Goal: Book appointment/travel/reservation

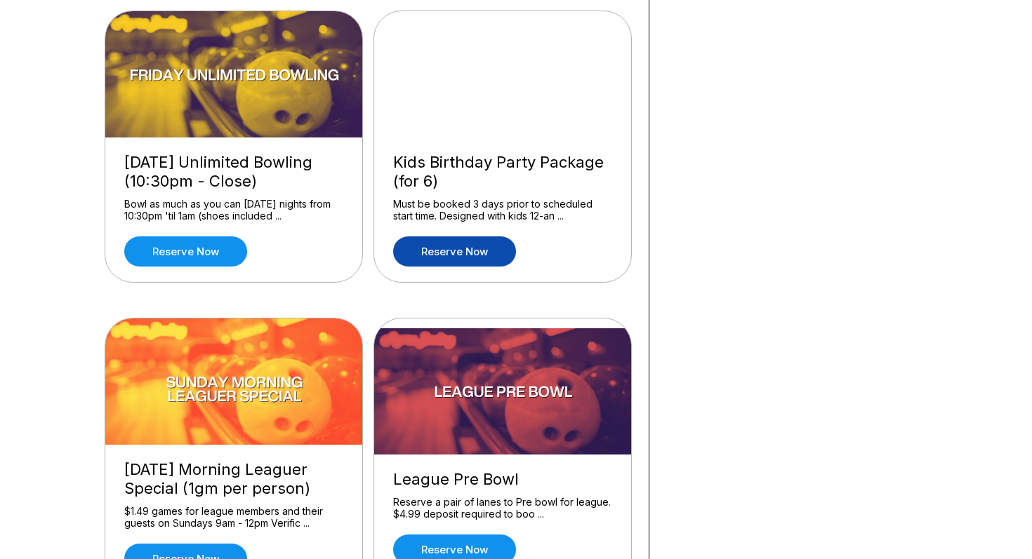
scroll to position [1081, 0]
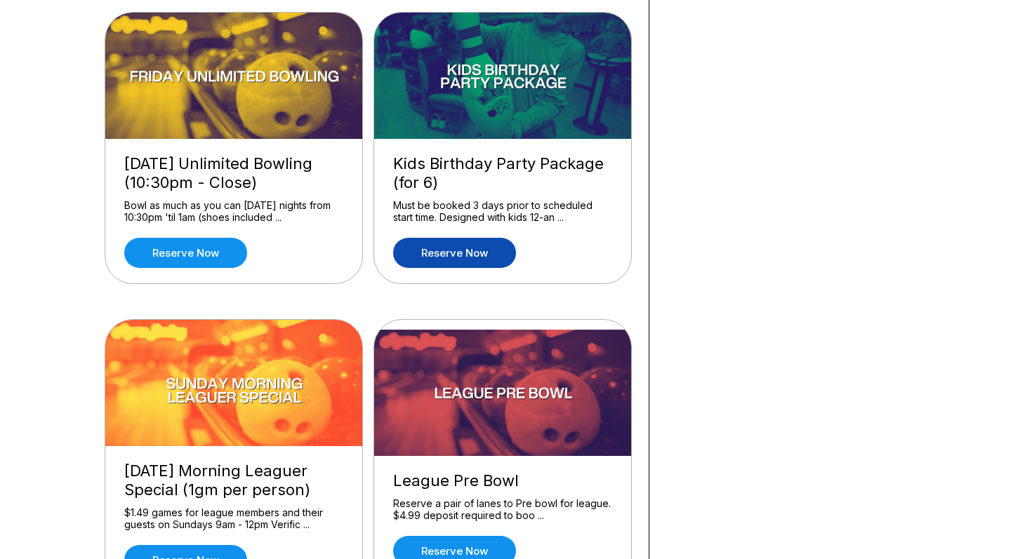
click at [483, 257] on link "Reserve now" at bounding box center [454, 253] width 123 height 30
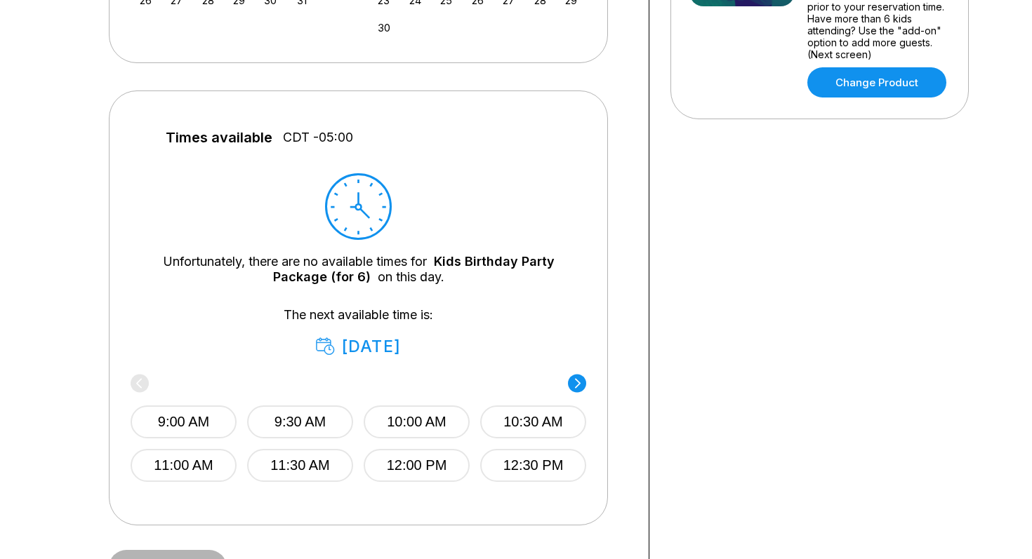
scroll to position [531, 0]
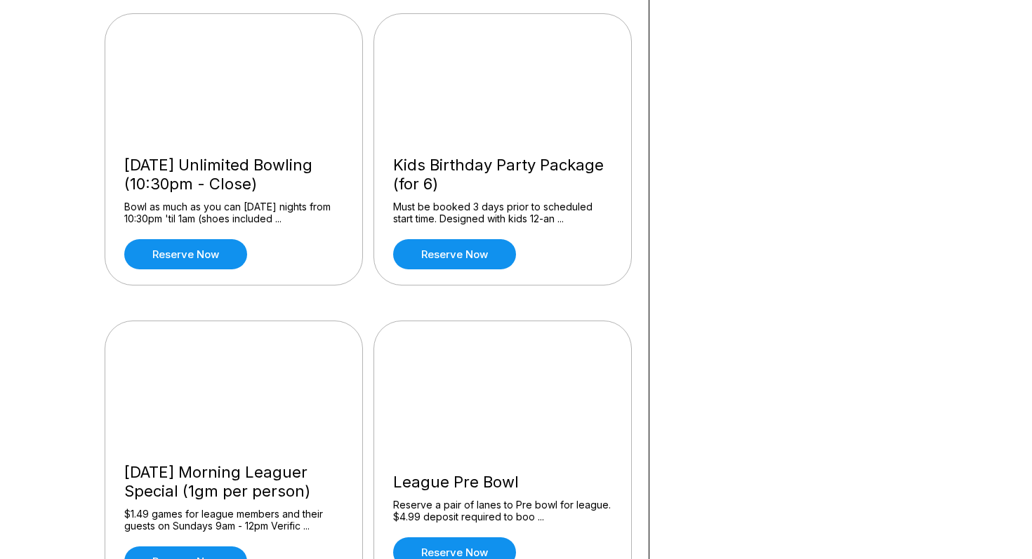
scroll to position [1078, 0]
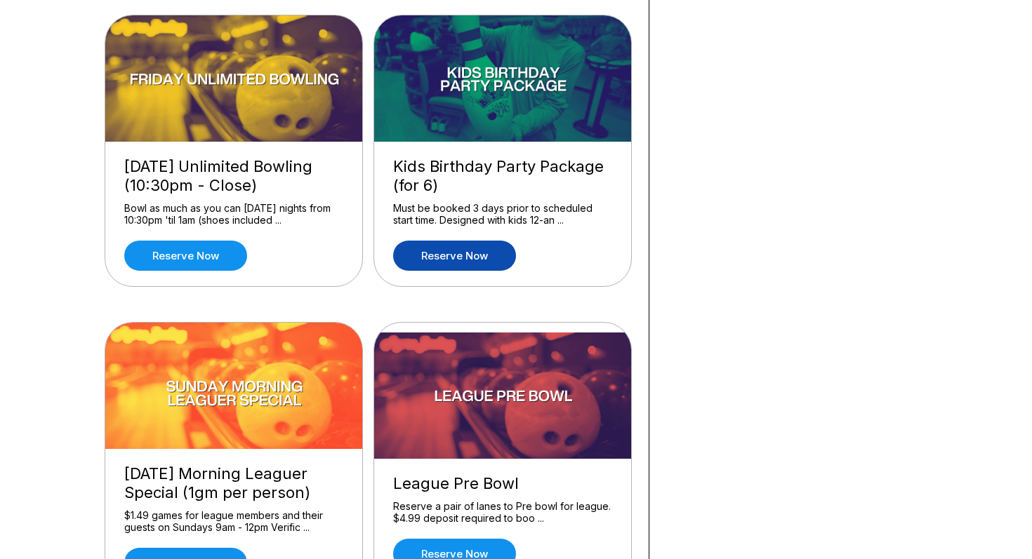
click at [492, 247] on link "Reserve now" at bounding box center [454, 256] width 123 height 30
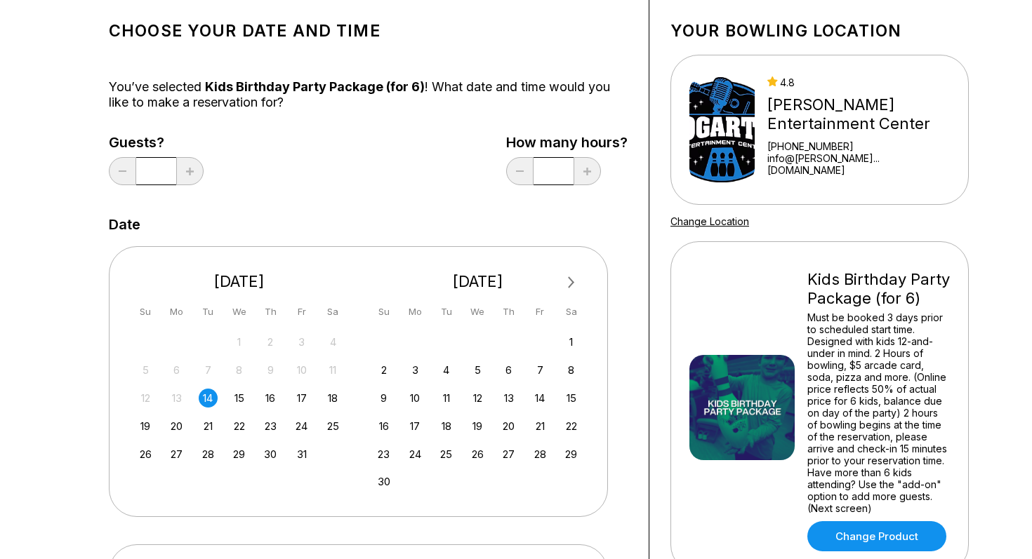
scroll to position [77, 0]
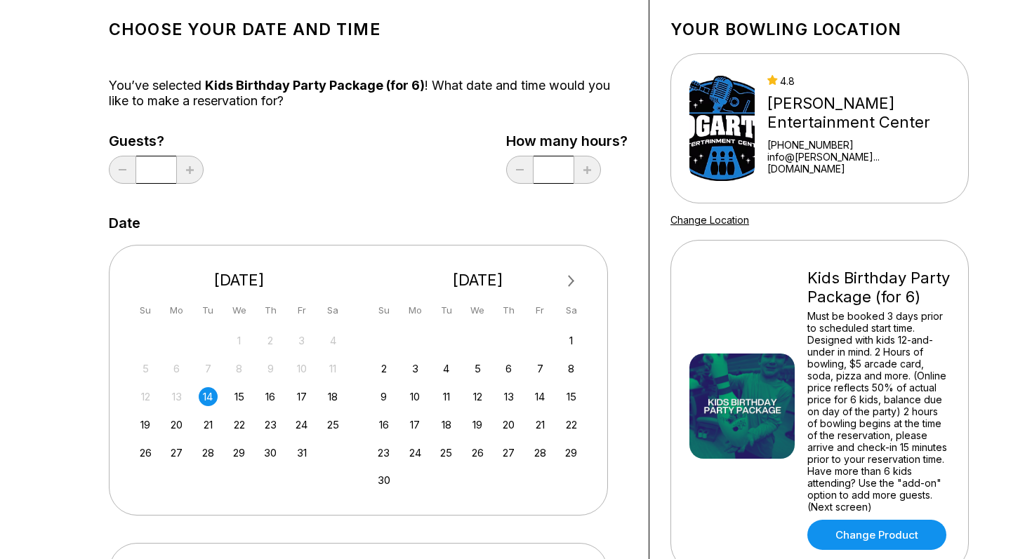
click at [570, 281] on span "Next Month" at bounding box center [570, 281] width 0 height 16
click at [569, 367] on div "10" at bounding box center [570, 368] width 19 height 19
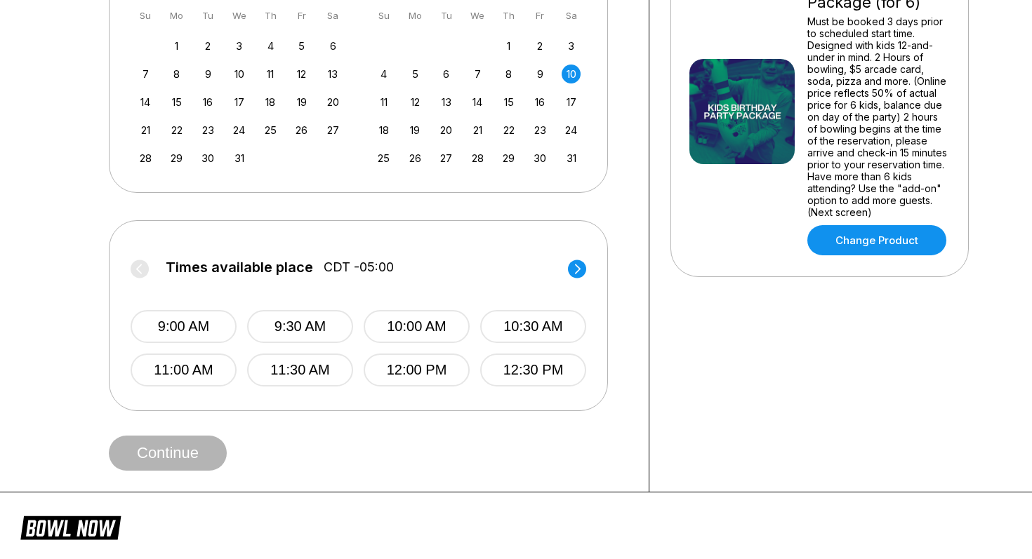
scroll to position [364, 0]
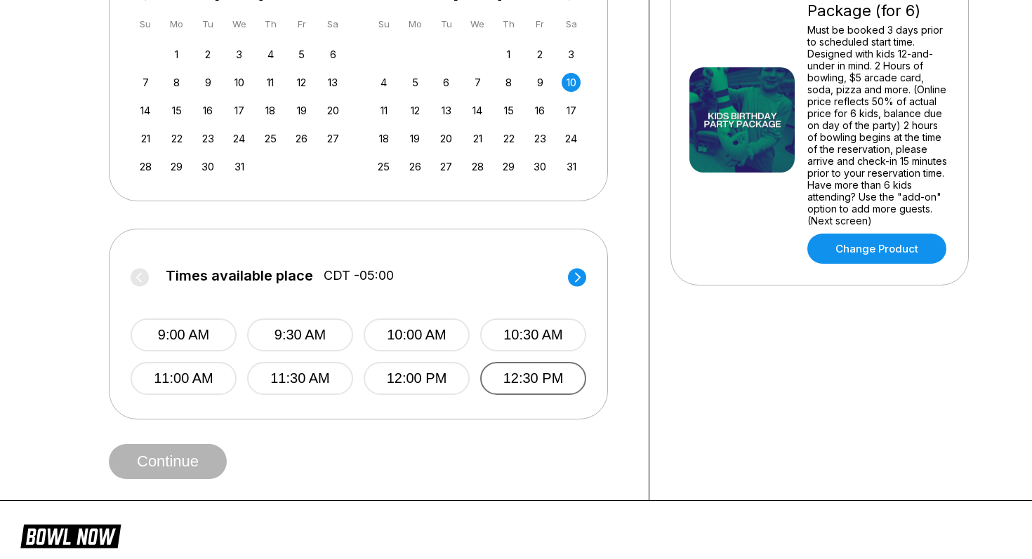
click at [558, 378] on button "12:30 PM" at bounding box center [533, 378] width 106 height 33
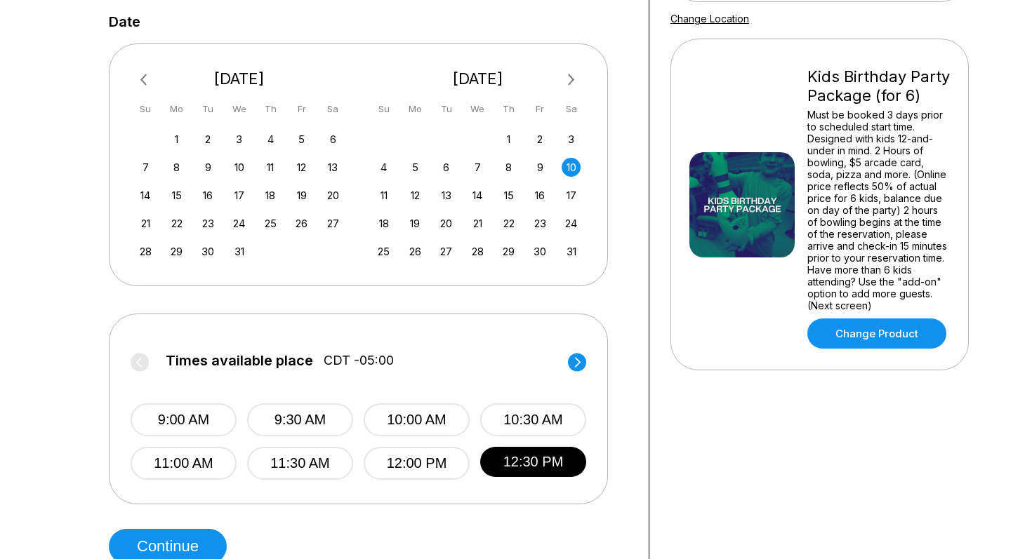
scroll to position [277, 0]
